Goal: Communication & Community: Answer question/provide support

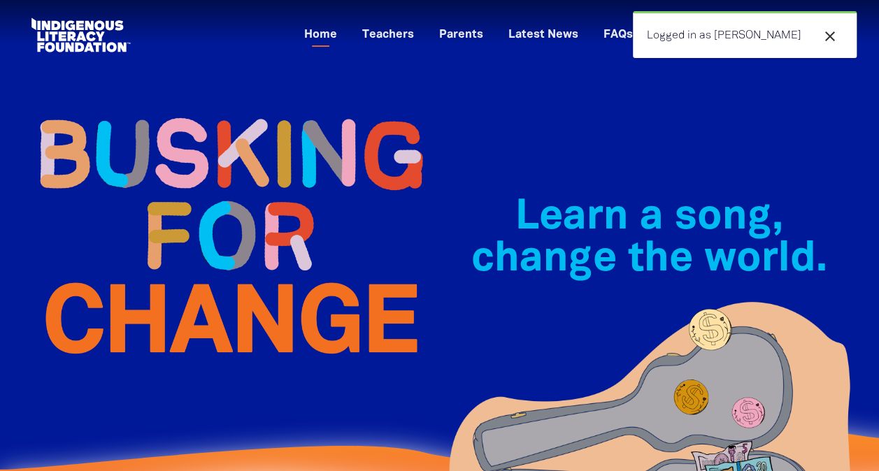
click at [832, 34] on icon "close" at bounding box center [829, 36] width 17 height 17
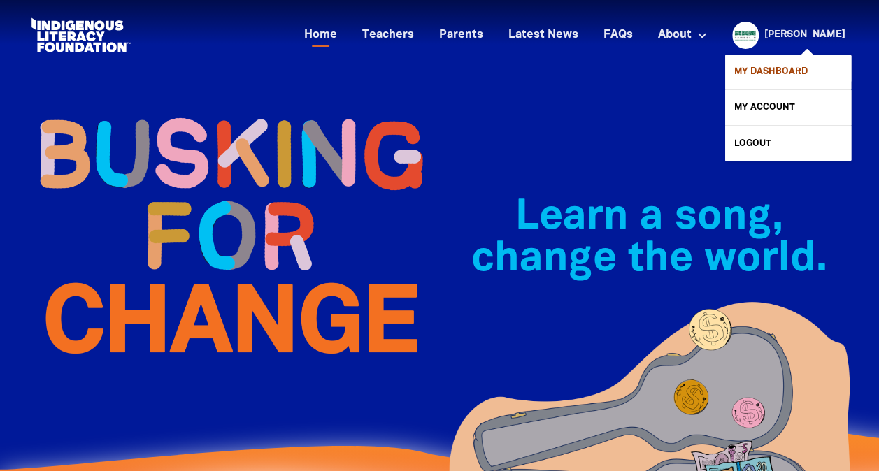
click at [770, 70] on link "My Dashboard" at bounding box center [788, 72] width 126 height 35
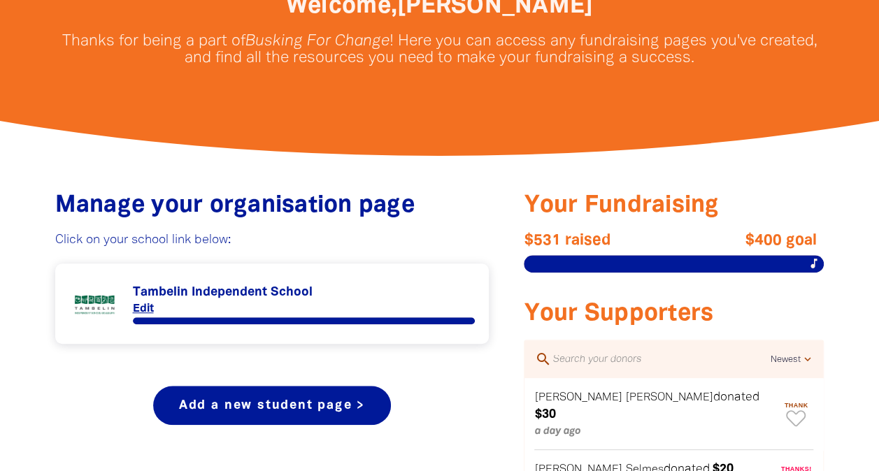
scroll to position [385, 0]
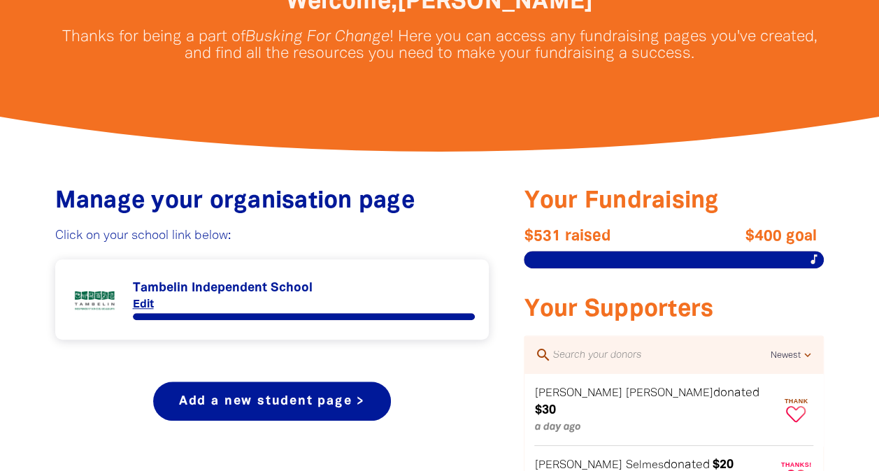
click at [794, 406] on icon "Paginated content" at bounding box center [796, 414] width 20 height 16
type textarea "Thanks [PERSON_NAME] for your donation!"
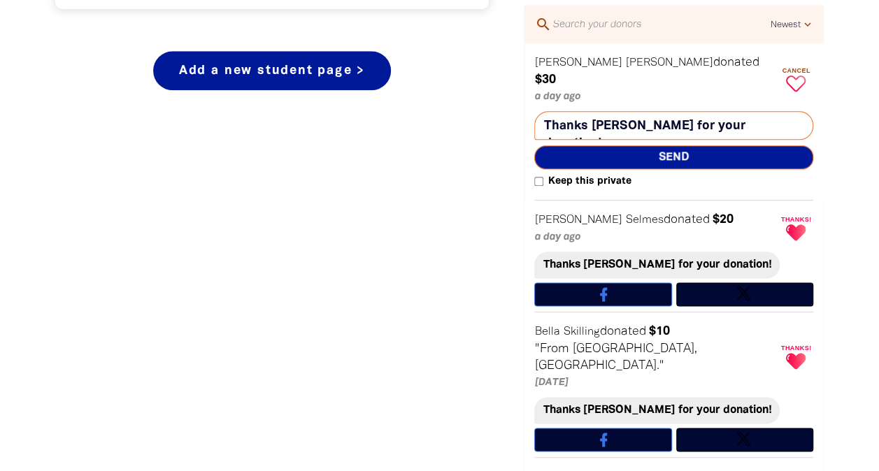
scroll to position [724, 0]
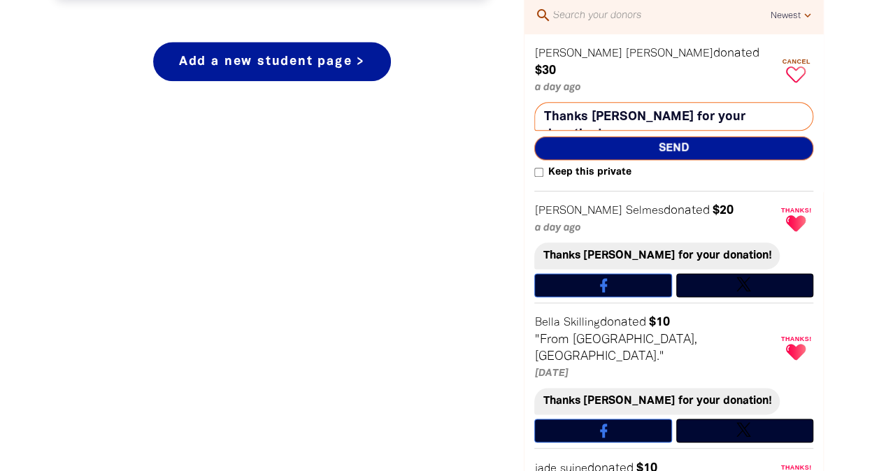
click at [722, 136] on span "Send" at bounding box center [673, 148] width 279 height 24
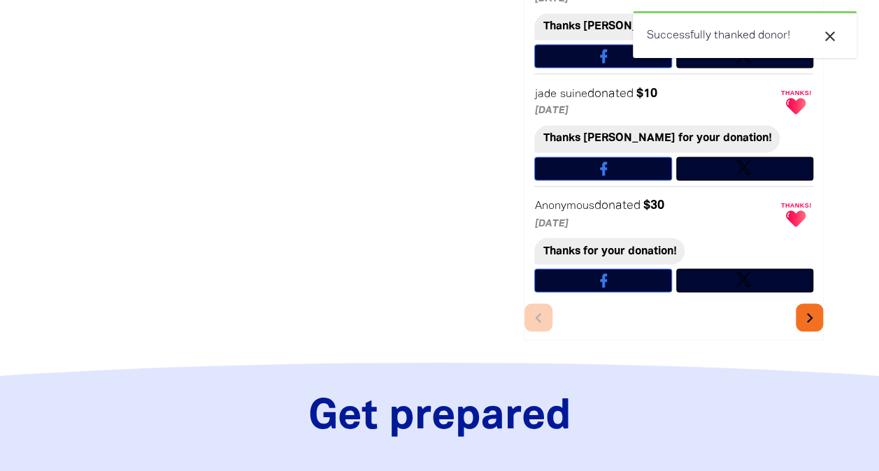
scroll to position [0, 0]
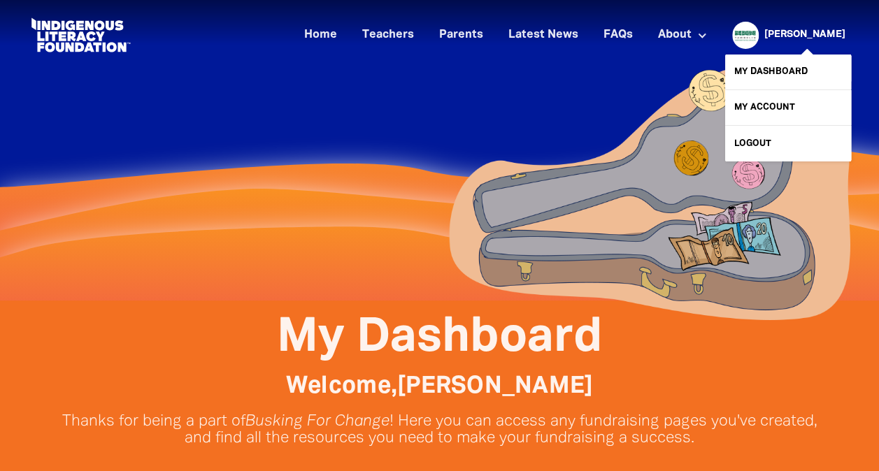
click at [833, 33] on link "[PERSON_NAME]" at bounding box center [804, 35] width 81 height 10
